Goal: Check status: Check status

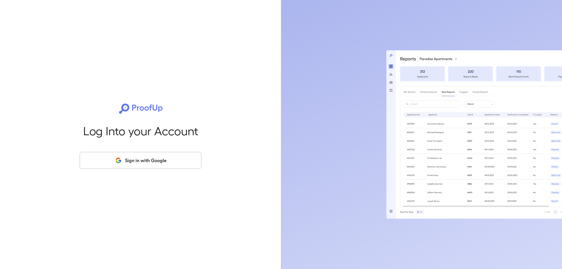
click at [135, 162] on button "Sign in with Google" at bounding box center [141, 160] width 122 height 17
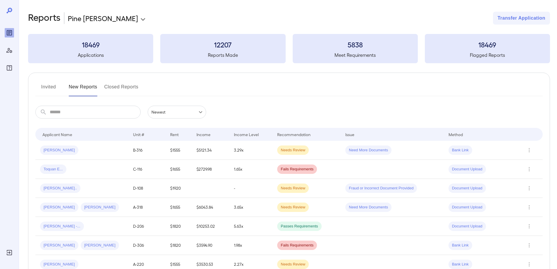
click at [47, 86] on button "Invited" at bounding box center [48, 89] width 26 height 14
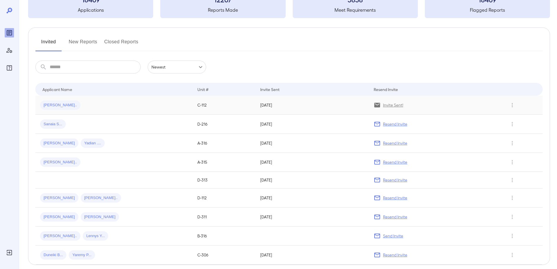
scroll to position [71, 0]
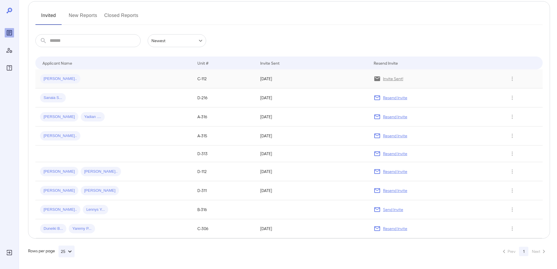
click at [56, 78] on span "[PERSON_NAME].." at bounding box center [60, 79] width 40 height 6
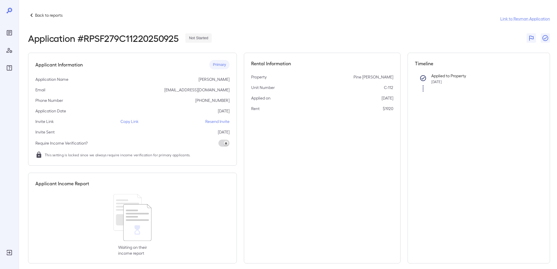
click at [32, 18] on icon at bounding box center [31, 15] width 7 height 7
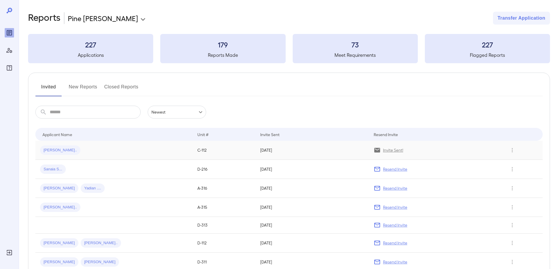
click at [55, 149] on span "[PERSON_NAME].." at bounding box center [60, 150] width 40 height 6
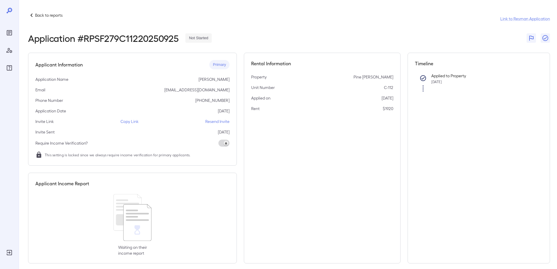
click at [219, 121] on p "Resend Invite" at bounding box center [217, 121] width 24 height 6
click at [33, 15] on icon at bounding box center [31, 15] width 7 height 7
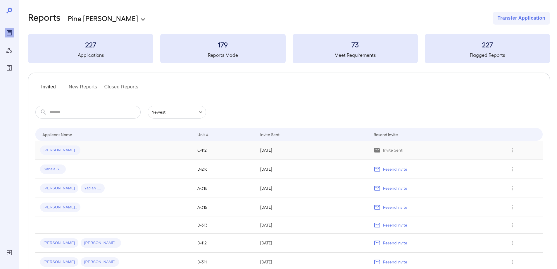
scroll to position [29, 0]
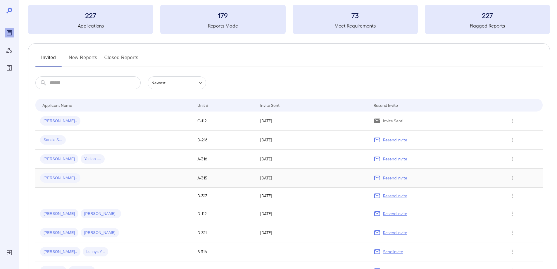
click at [53, 181] on div "[PERSON_NAME].." at bounding box center [60, 177] width 40 height 9
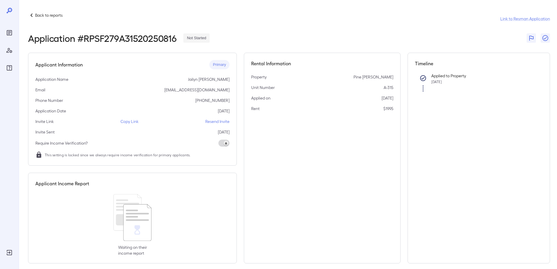
click at [31, 15] on icon at bounding box center [31, 15] width 2 height 4
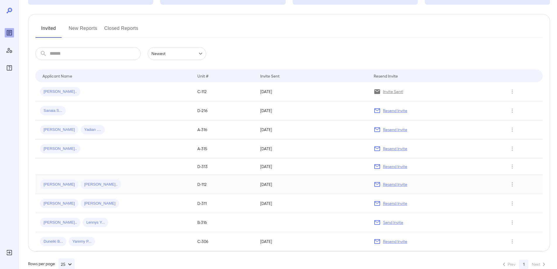
scroll to position [71, 0]
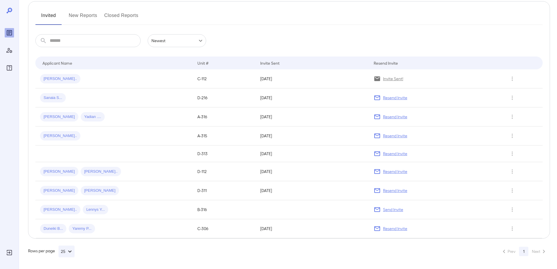
click at [89, 13] on button "New Reports" at bounding box center [83, 18] width 29 height 14
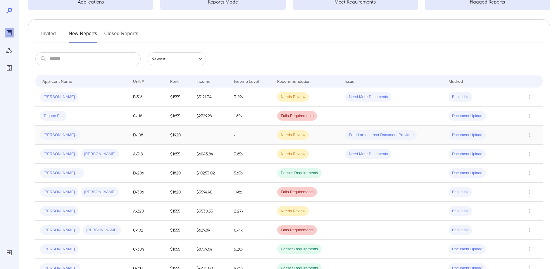
scroll to position [59, 0]
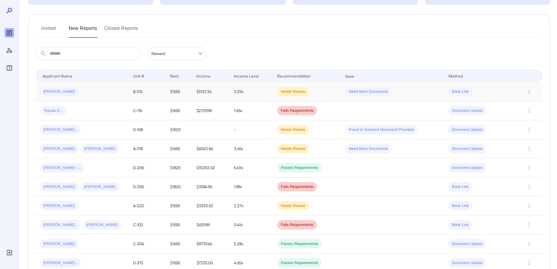
click at [52, 92] on span "[PERSON_NAME]" at bounding box center [59, 92] width 38 height 6
